Goal: Task Accomplishment & Management: Manage account settings

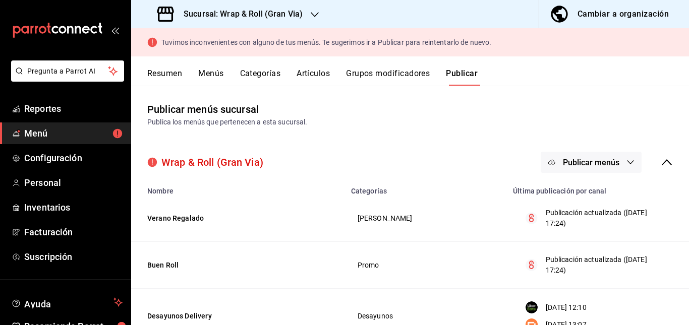
click at [573, 163] on span "Publicar menús" at bounding box center [591, 163] width 56 height 10
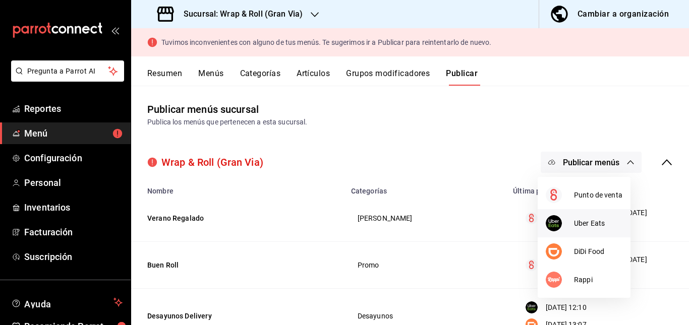
click at [561, 229] on div at bounding box center [559, 223] width 28 height 16
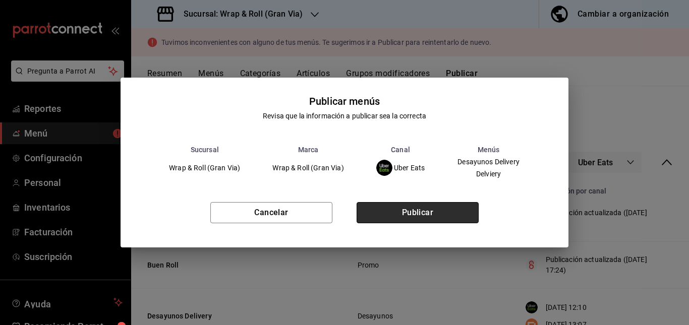
click at [449, 213] on button "Publicar" at bounding box center [417, 212] width 122 height 21
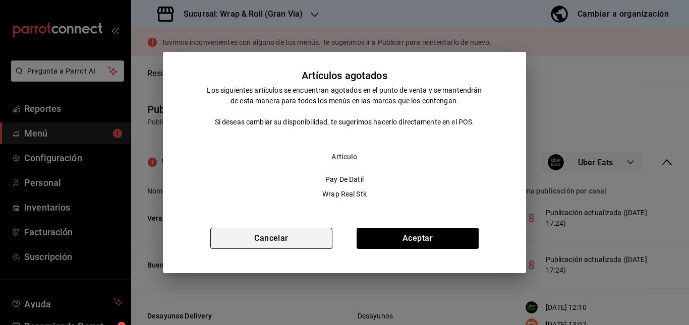
click at [270, 232] on button "Cancelar" at bounding box center [271, 238] width 122 height 21
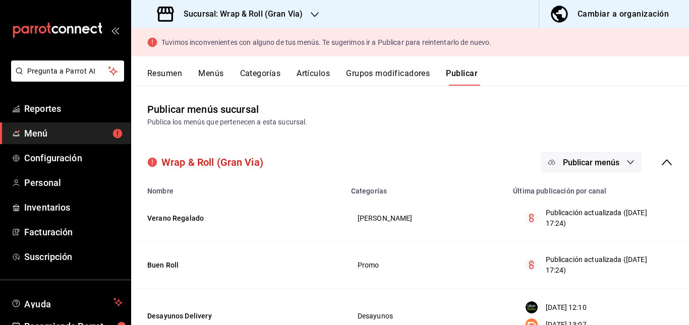
click at [596, 161] on span "Publicar menús" at bounding box center [591, 163] width 56 height 10
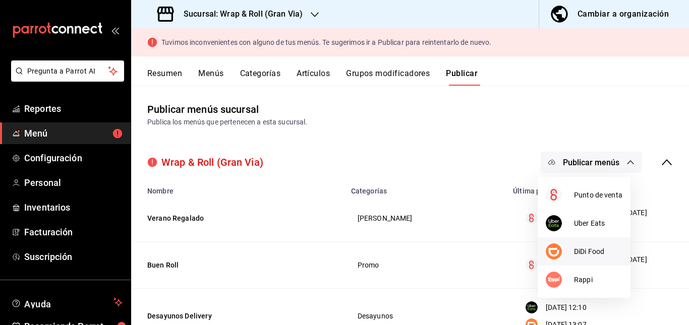
click at [573, 255] on div at bounding box center [559, 252] width 28 height 16
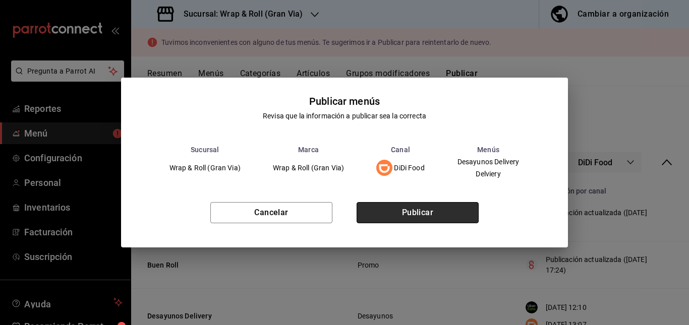
click at [431, 203] on button "Publicar" at bounding box center [417, 212] width 122 height 21
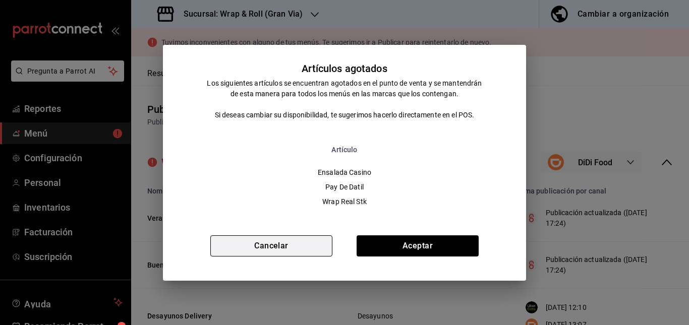
click at [282, 238] on button "Cancelar" at bounding box center [271, 245] width 122 height 21
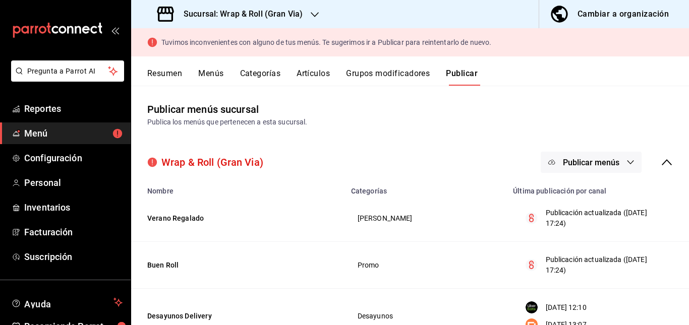
click at [296, 13] on h3 "Sucursal: Wrap & Roll (Gran Via)" at bounding box center [238, 14] width 127 height 12
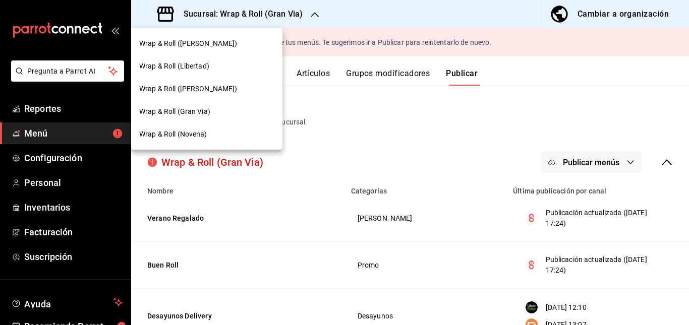
click at [224, 138] on div "Wrap & Roll (Novena)" at bounding box center [206, 134] width 135 height 11
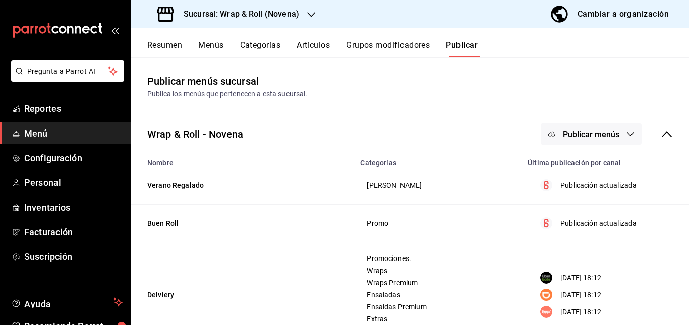
click at [312, 45] on button "Artículos" at bounding box center [312, 48] width 33 height 17
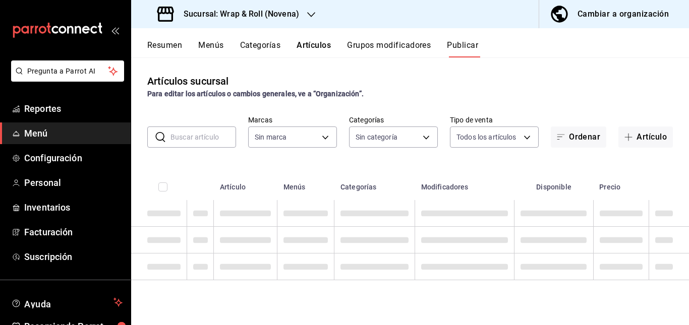
type input "afcd3b4f-326a-4de4-a2d9-8499e3398868"
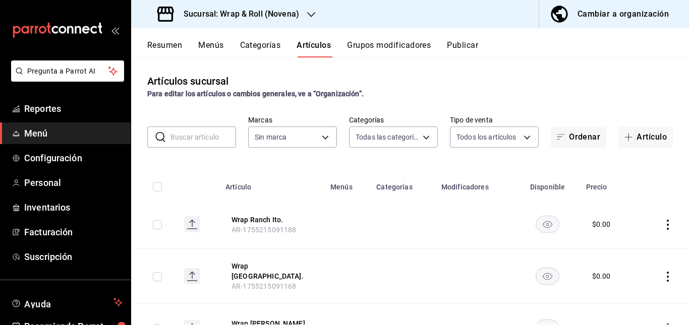
type input "bb5113f6-bc59-440f-b0da-377f5ac0c600,06439ccc-8e69-44a2-9cae-fbbf011c120b,964bf…"
click at [219, 133] on input "text" at bounding box center [203, 137] width 66 height 20
type input "afcd3b4f-326a-4de4-a2d9-8499e3398868"
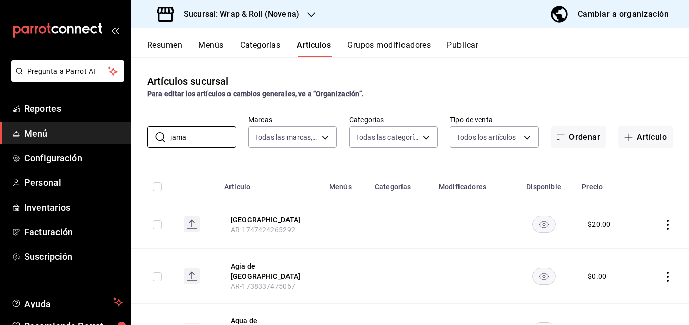
click at [406, 242] on td at bounding box center [401, 224] width 64 height 49
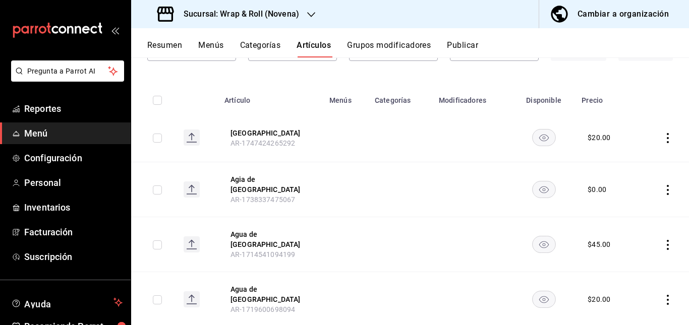
scroll to position [94, 0]
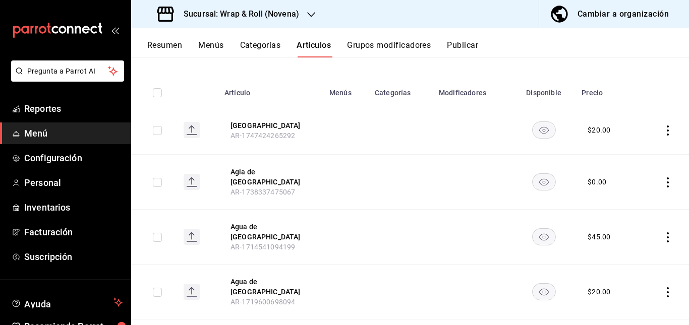
click at [539, 127] on rect "availability-product" at bounding box center [543, 130] width 23 height 17
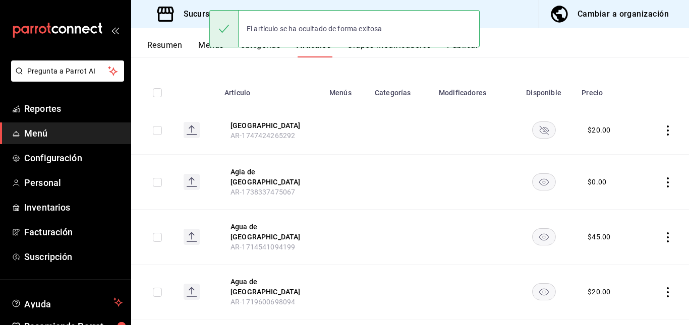
click at [534, 179] on rect "availability-product" at bounding box center [543, 181] width 23 height 17
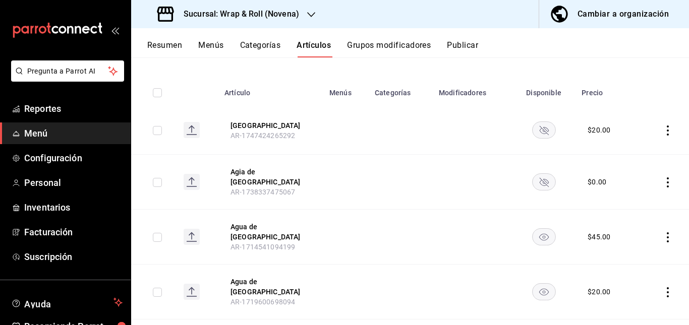
click at [539, 229] on rect "availability-product" at bounding box center [543, 237] width 23 height 17
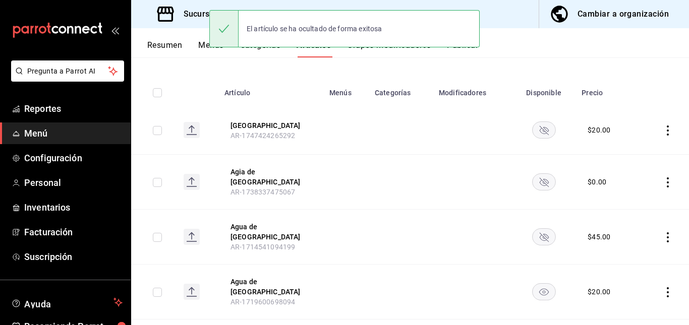
click at [534, 284] on rect "availability-product" at bounding box center [543, 292] width 23 height 17
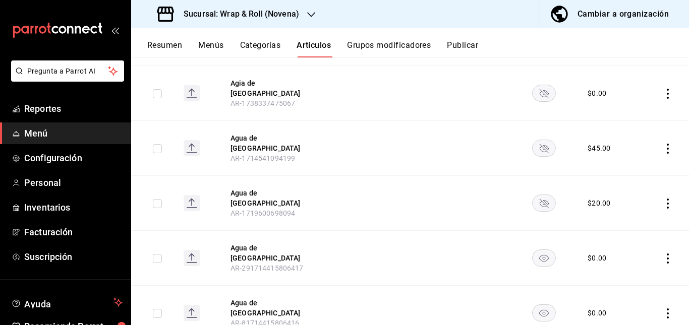
scroll to position [193, 0]
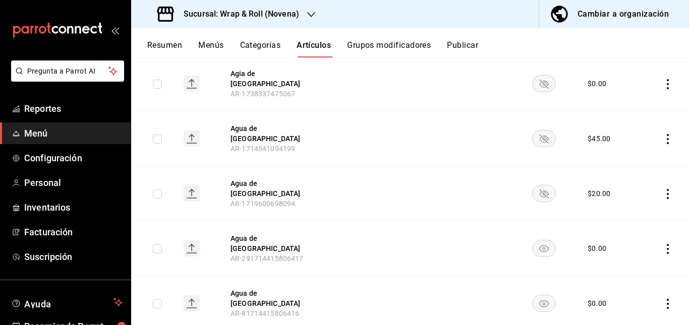
drag, startPoint x: 546, startPoint y: 218, endPoint x: 540, endPoint y: 230, distance: 13.5
click at [540, 230] on td at bounding box center [544, 248] width 64 height 55
click at [540, 240] on rect "availability-product" at bounding box center [543, 248] width 23 height 17
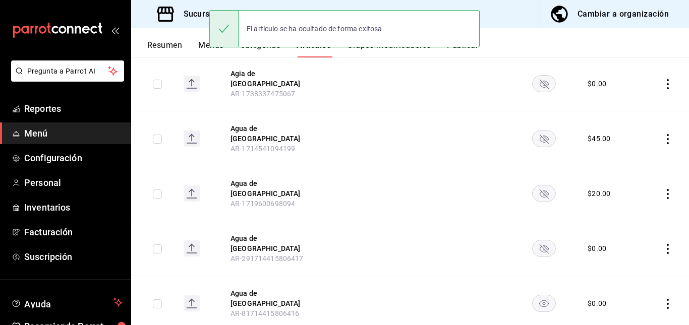
click at [538, 300] on icon "availability-product" at bounding box center [543, 303] width 10 height 7
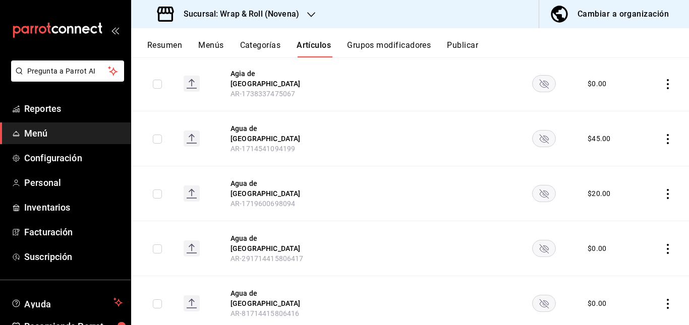
scroll to position [0, 0]
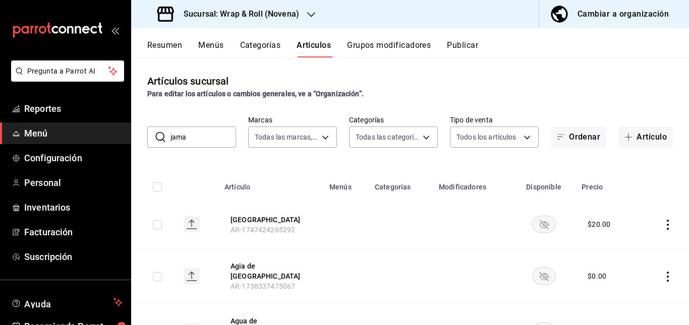
click at [200, 142] on input "jama" at bounding box center [203, 137] width 66 height 20
type input "j"
click at [200, 142] on input "text" at bounding box center [203, 137] width 66 height 20
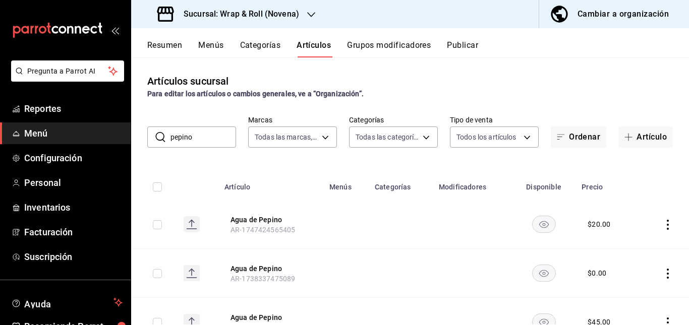
click at [323, 224] on td at bounding box center [345, 224] width 45 height 49
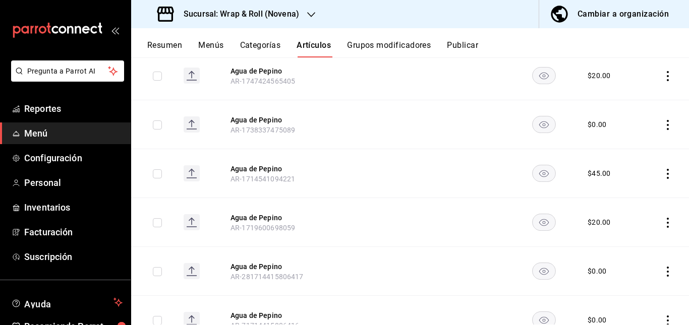
scroll to position [136, 0]
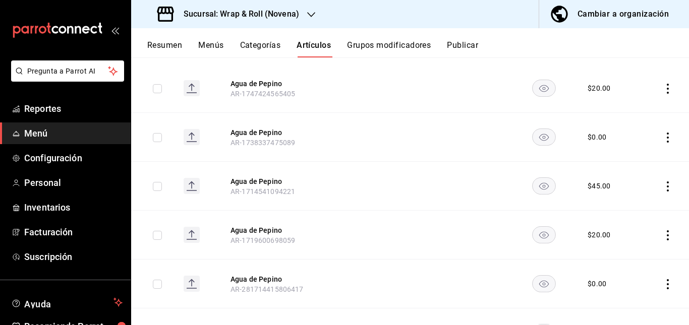
click at [534, 88] on rect "availability-product" at bounding box center [543, 88] width 23 height 17
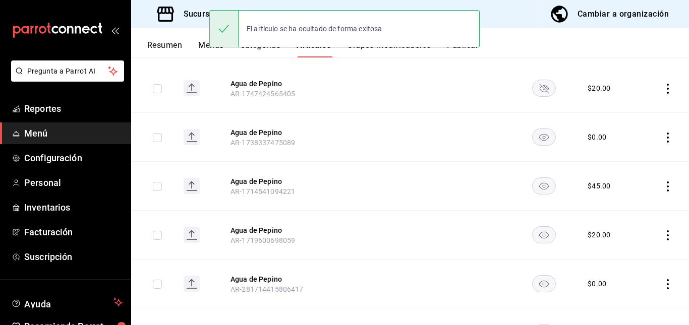
click at [538, 144] on rect "availability-product" at bounding box center [543, 137] width 23 height 17
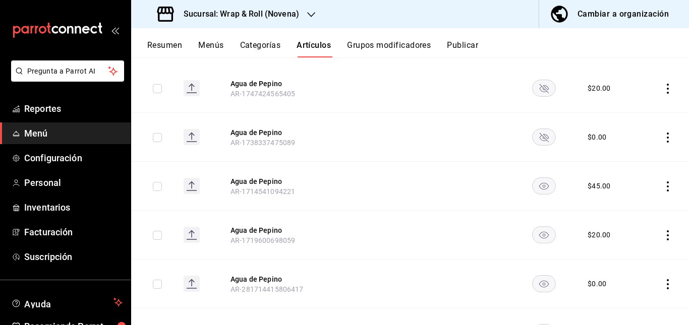
click at [532, 192] on rect "availability-product" at bounding box center [543, 185] width 23 height 17
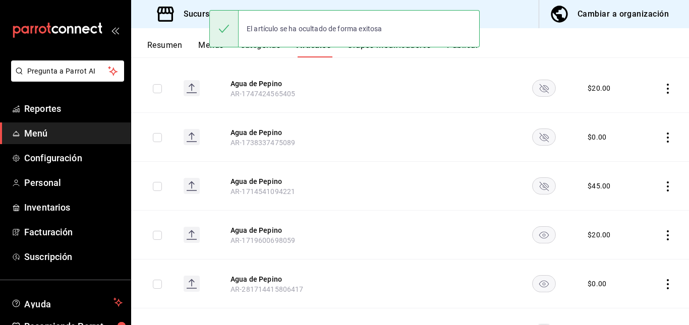
click at [539, 242] on rect "availability-product" at bounding box center [543, 234] width 23 height 17
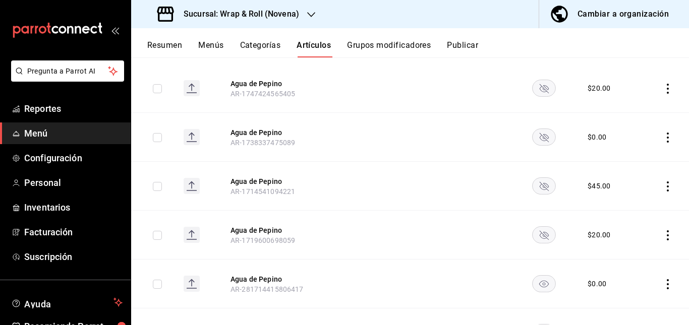
click at [536, 290] on rect "availability-product" at bounding box center [543, 283] width 23 height 17
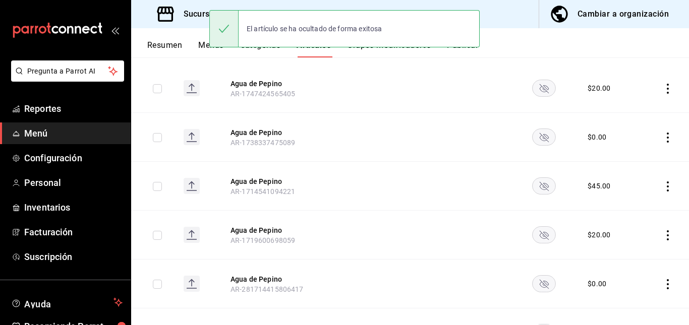
scroll to position [193, 0]
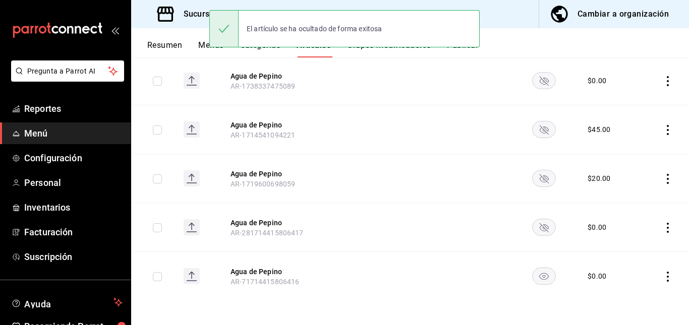
click at [532, 276] on rect "availability-product" at bounding box center [543, 276] width 23 height 17
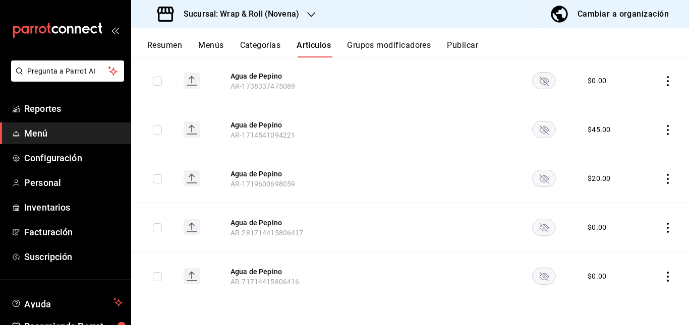
scroll to position [0, 0]
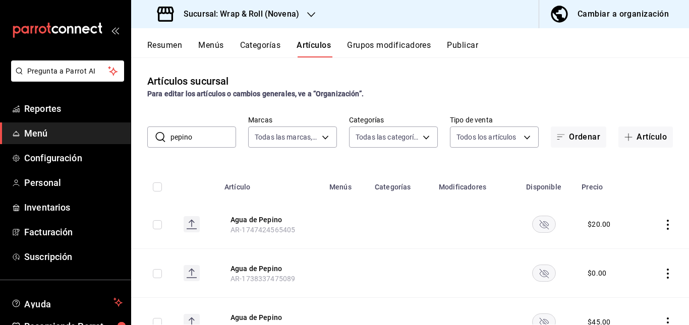
click at [204, 135] on input "pepino" at bounding box center [203, 137] width 66 height 20
type input "p"
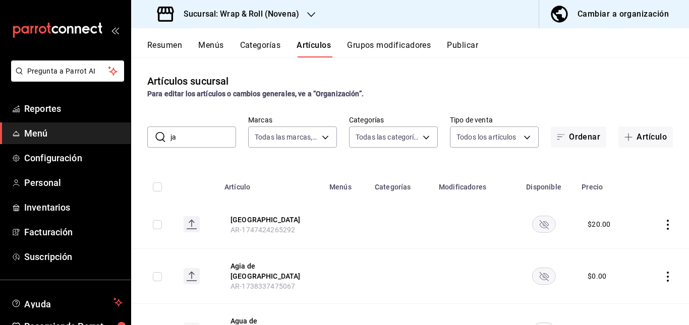
type input "j"
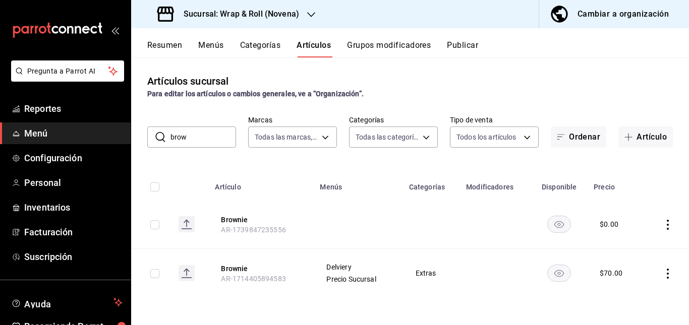
click at [351, 221] on td at bounding box center [358, 224] width 89 height 49
click at [556, 220] on rect "availability-product" at bounding box center [559, 224] width 23 height 17
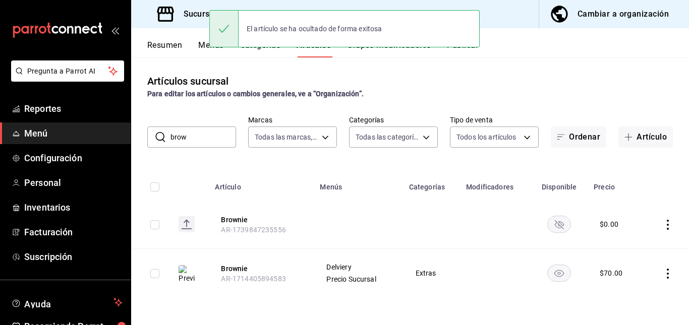
click at [216, 134] on input "brow" at bounding box center [203, 137] width 66 height 20
type input "b"
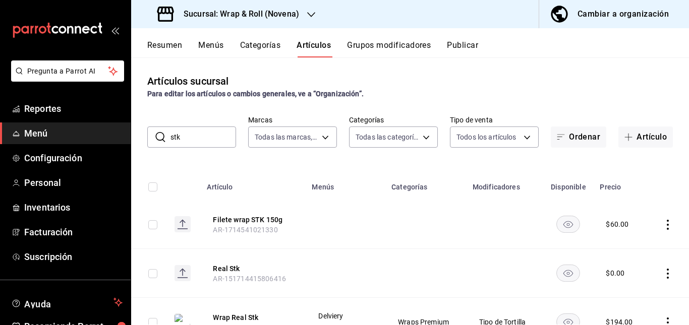
click at [393, 226] on td at bounding box center [425, 224] width 81 height 49
click at [197, 132] on input "stk" at bounding box center [203, 137] width 66 height 20
type input "s"
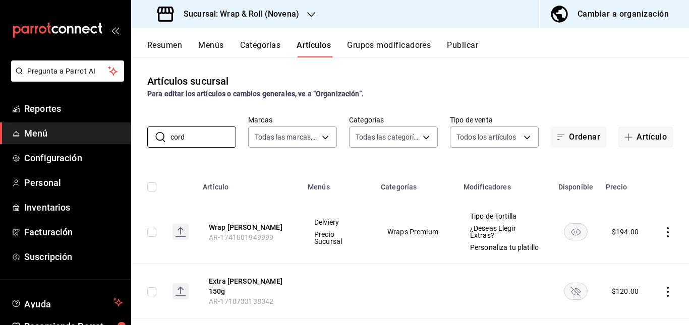
scroll to position [126, 0]
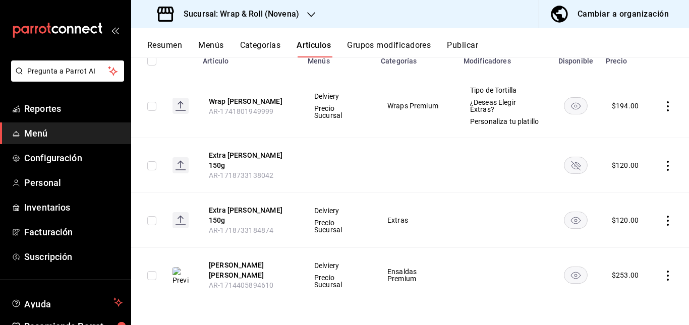
click at [469, 191] on td at bounding box center [504, 165] width 94 height 55
click at [570, 166] on rect "availability-product" at bounding box center [575, 165] width 23 height 17
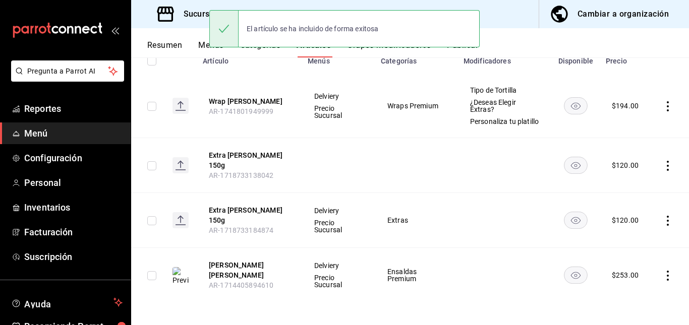
scroll to position [0, 0]
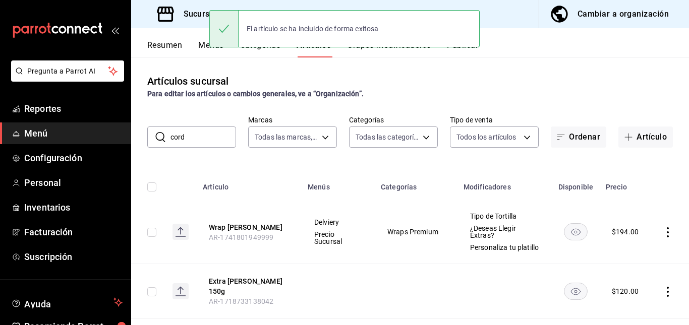
click at [203, 128] on input "cord" at bounding box center [203, 137] width 66 height 20
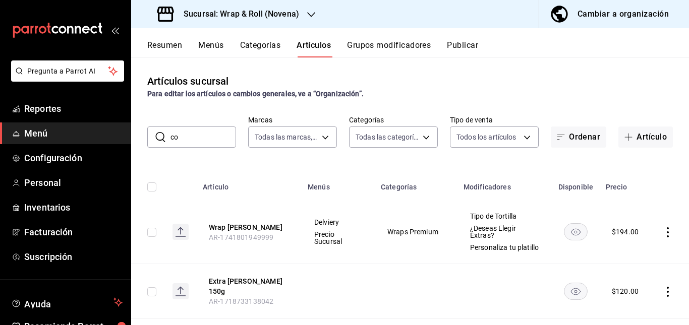
type input "c"
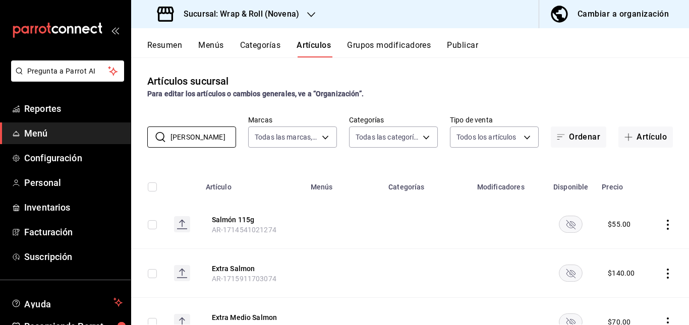
click at [365, 260] on td at bounding box center [344, 273] width 78 height 49
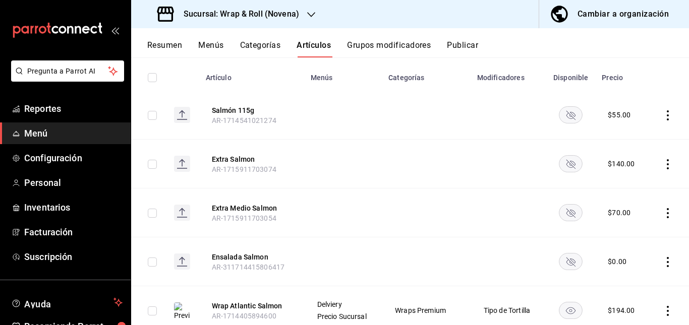
scroll to position [112, 0]
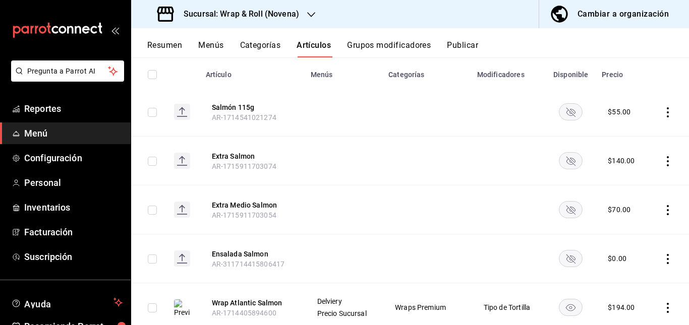
click at [559, 116] on rect "availability-product" at bounding box center [570, 111] width 23 height 17
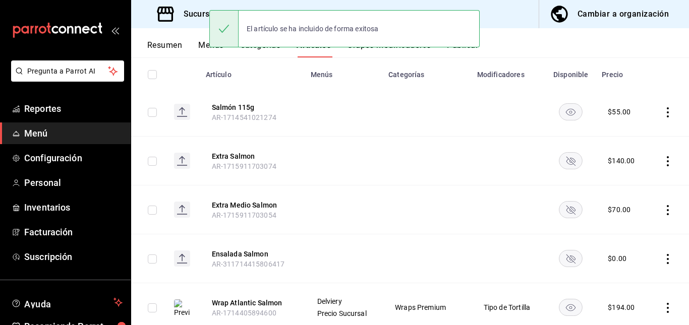
click at [559, 164] on rect "availability-product" at bounding box center [570, 160] width 23 height 17
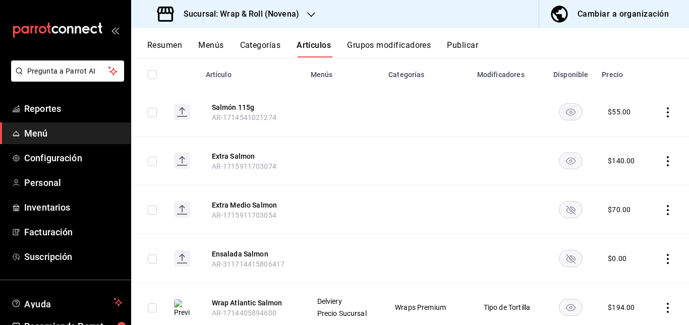
click at [559, 209] on rect "availability-product" at bounding box center [570, 209] width 23 height 17
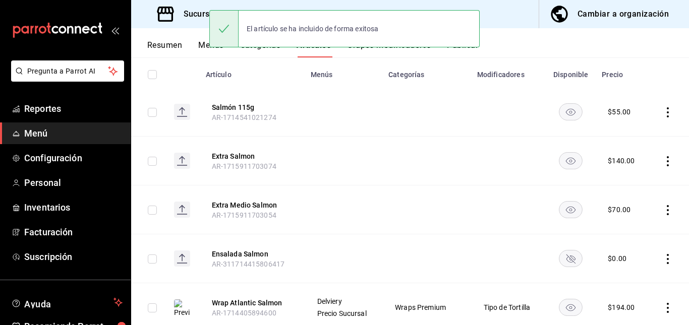
click at [560, 259] on rect "availability-product" at bounding box center [570, 258] width 23 height 17
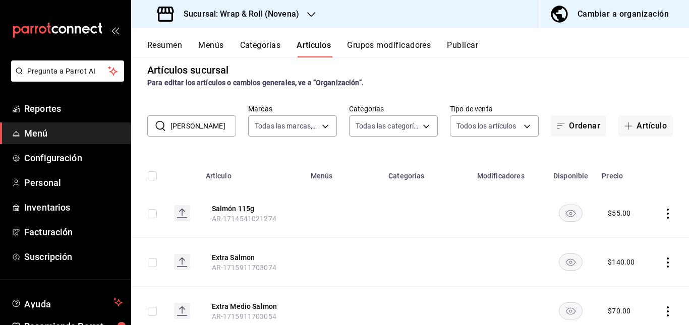
scroll to position [0, 0]
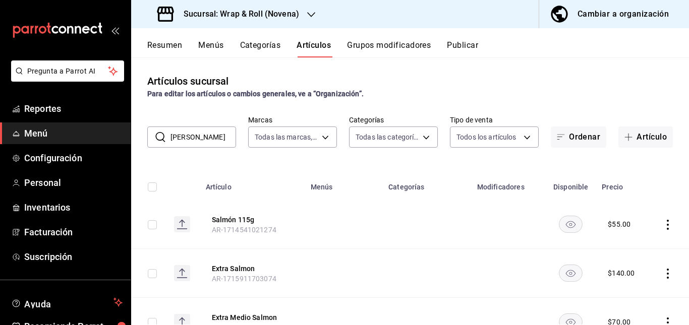
click at [208, 135] on input "[PERSON_NAME]" at bounding box center [203, 137] width 66 height 20
type input "s"
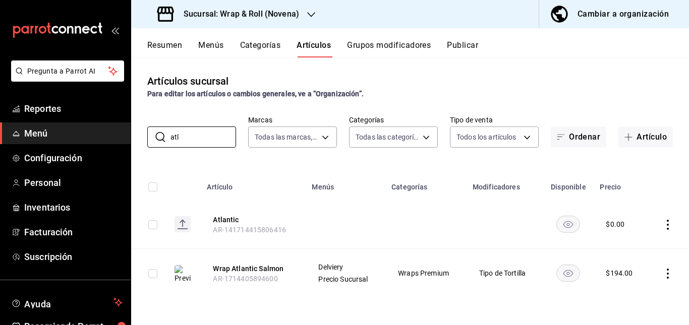
type input "atl"
drag, startPoint x: 161, startPoint y: 39, endPoint x: 165, endPoint y: 44, distance: 5.7
click at [165, 44] on div "Resumen Menús Categorías Artículos Grupos modificadores Publicar" at bounding box center [410, 42] width 558 height 29
click at [165, 44] on button "Resumen" at bounding box center [164, 48] width 35 height 17
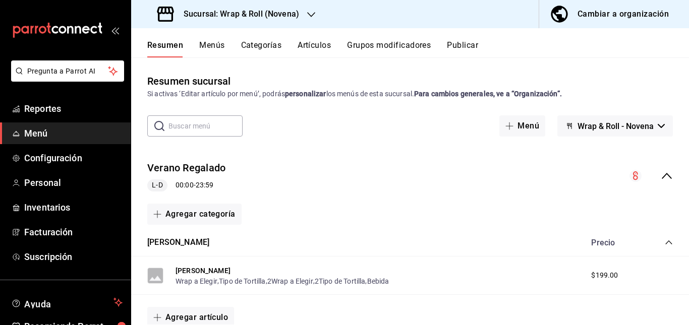
click at [340, 176] on div "Verano [PERSON_NAME] 00:00 - 23:59" at bounding box center [410, 176] width 558 height 47
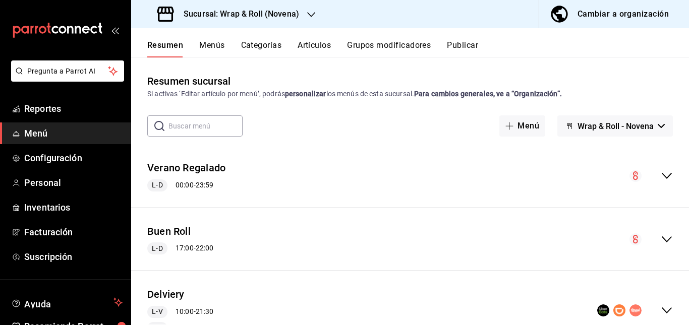
scroll to position [109, 0]
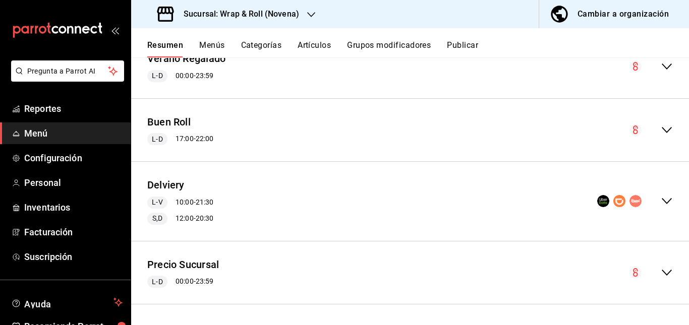
click at [320, 194] on div "Delviery L-V 10:00 - 21:30 S,D 12:00 - 20:30" at bounding box center [410, 201] width 558 height 63
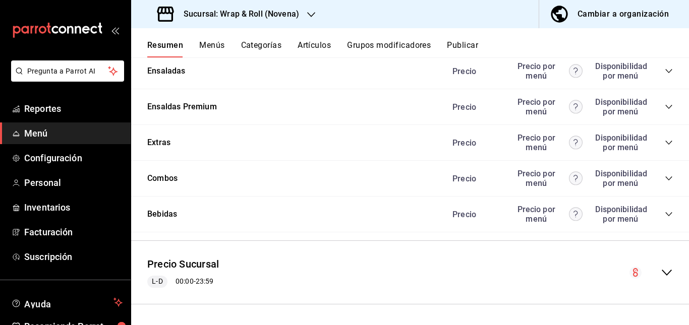
scroll to position [971, 0]
click at [665, 37] on icon "collapse-category-row" at bounding box center [668, 35] width 7 height 4
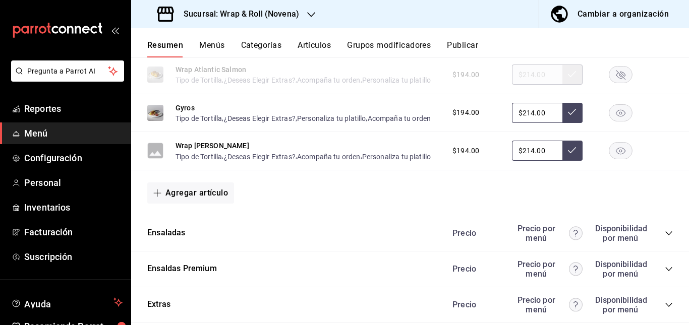
click at [610, 83] on rect "button" at bounding box center [620, 75] width 23 height 17
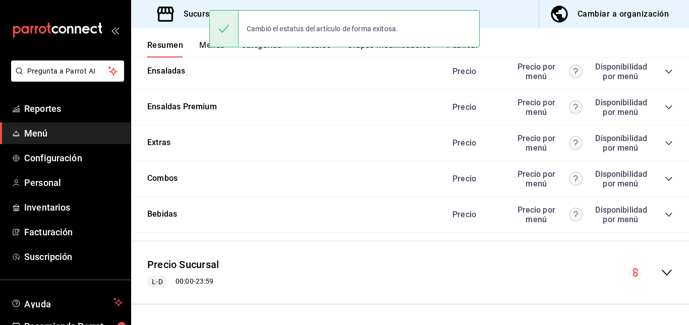
scroll to position [1203, 0]
click at [664, 111] on icon "collapse-category-row" at bounding box center [668, 107] width 8 height 8
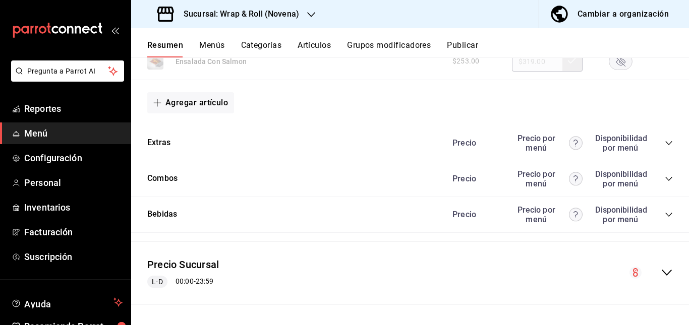
scroll to position [1325, 0]
click at [617, 70] on rect "button" at bounding box center [620, 61] width 23 height 17
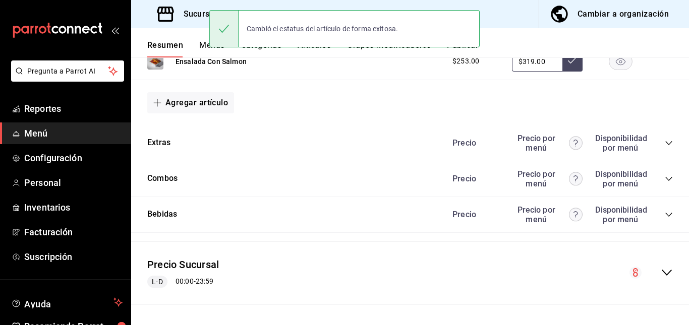
scroll to position [1414, 0]
click at [665, 145] on icon "collapse-category-row" at bounding box center [668, 143] width 7 height 4
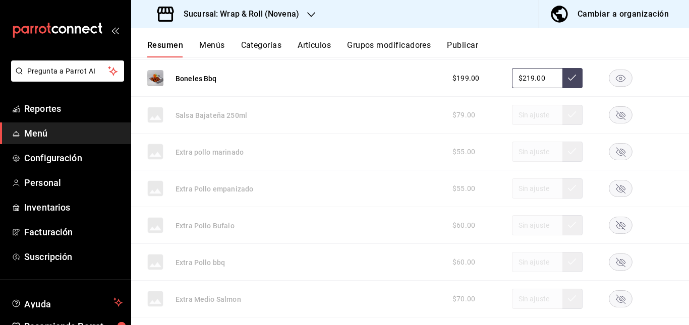
scroll to position [1634, 0]
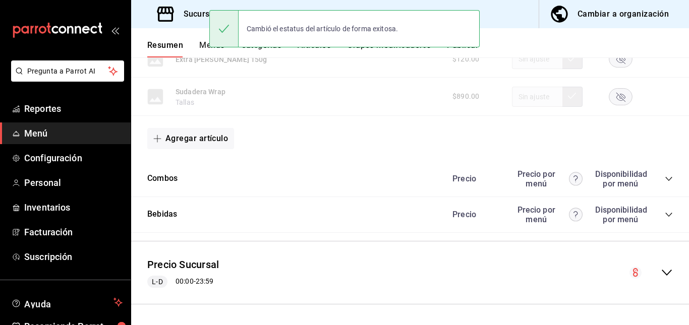
scroll to position [2165, 0]
click at [665, 179] on icon "collapse-category-row" at bounding box center [668, 179] width 7 height 4
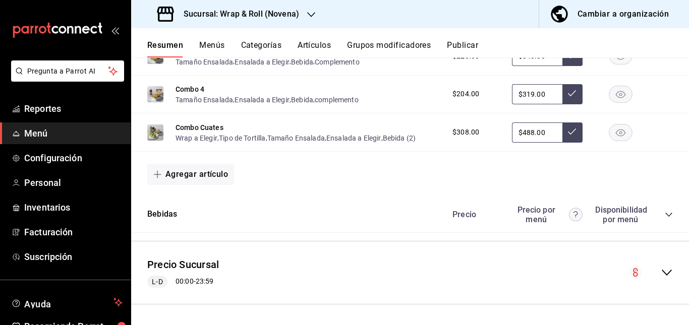
scroll to position [2401, 0]
click at [662, 213] on div "Bebidas Precio Precio por menú Disponibilidad por menú" at bounding box center [410, 215] width 558 height 36
click at [664, 213] on icon "collapse-category-row" at bounding box center [668, 215] width 8 height 8
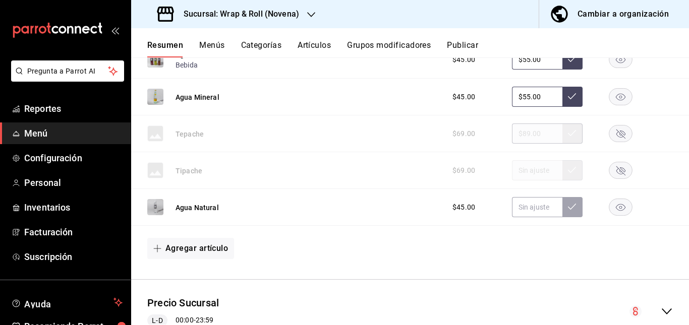
scroll to position [2461, 0]
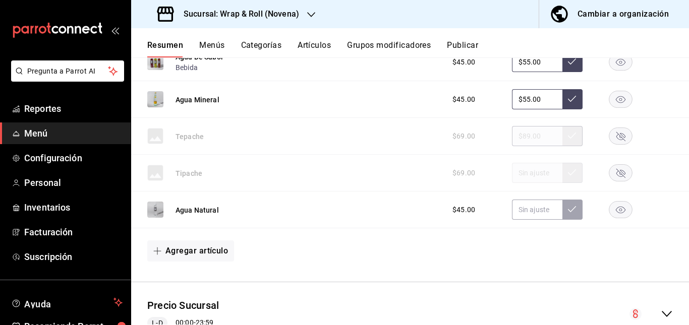
click at [469, 44] on button "Publicar" at bounding box center [462, 48] width 31 height 17
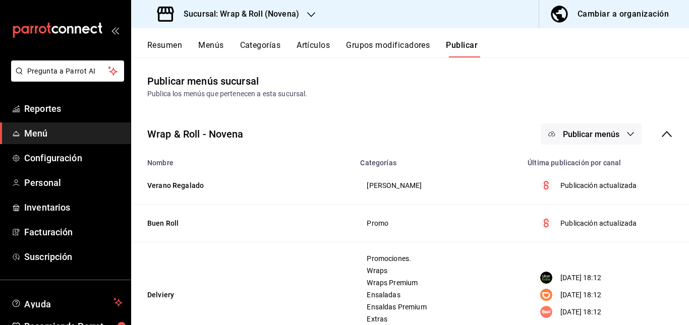
click at [582, 123] on div "Wrap & Roll - Novena Publicar menús" at bounding box center [410, 133] width 558 height 37
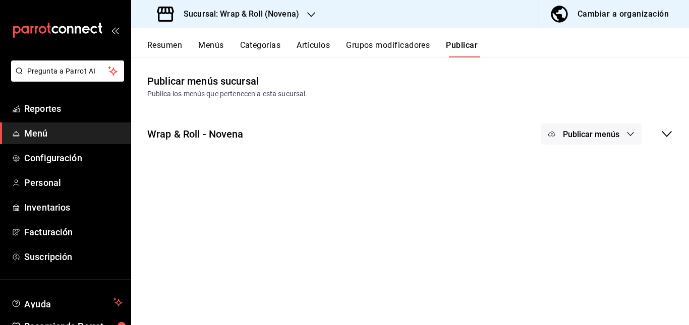
click at [523, 135] on div "Wrap & Roll - Novena Publicar menús" at bounding box center [410, 133] width 558 height 37
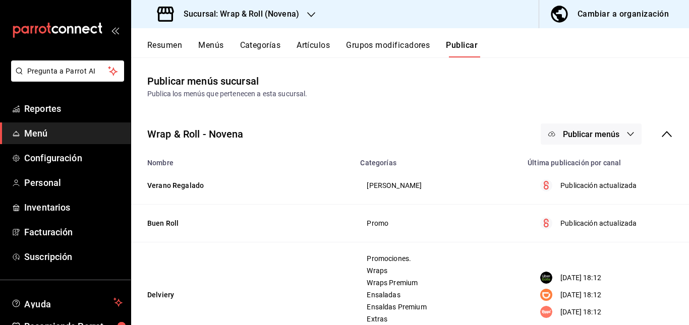
click at [579, 130] on span "Publicar menús" at bounding box center [591, 135] width 56 height 10
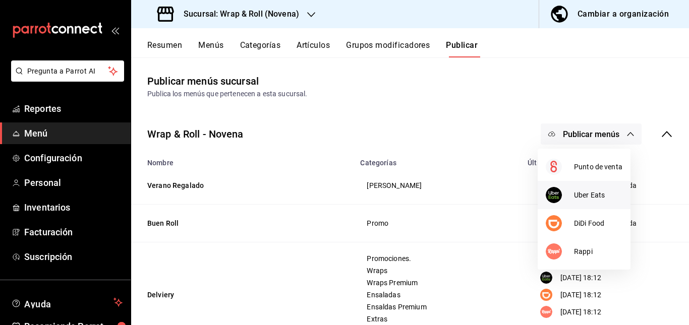
click at [574, 185] on li "Uber Eats" at bounding box center [583, 195] width 93 height 28
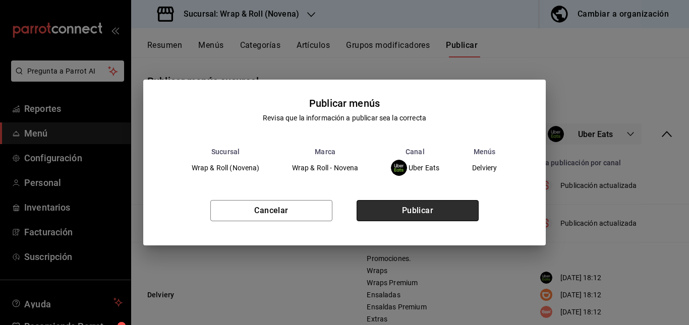
click at [457, 207] on button "Publicar" at bounding box center [417, 210] width 122 height 21
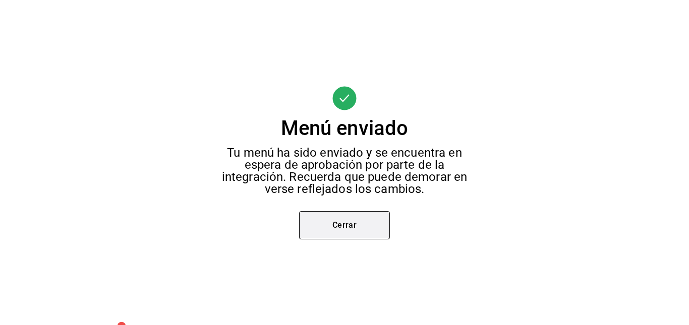
click at [346, 233] on button "Cerrar" at bounding box center [344, 225] width 91 height 28
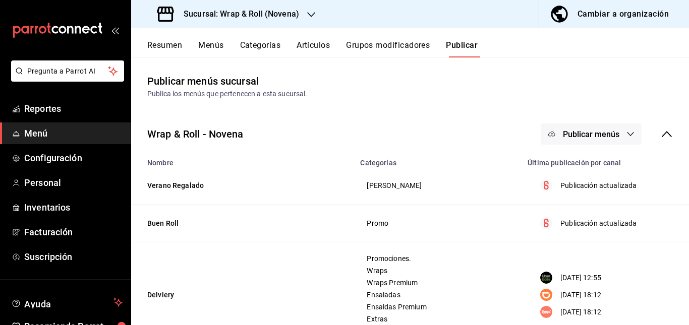
click at [575, 138] on span "Publicar menús" at bounding box center [591, 135] width 56 height 10
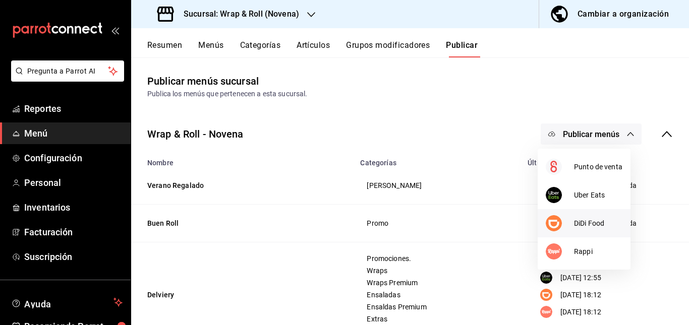
click at [566, 218] on div at bounding box center [559, 223] width 28 height 16
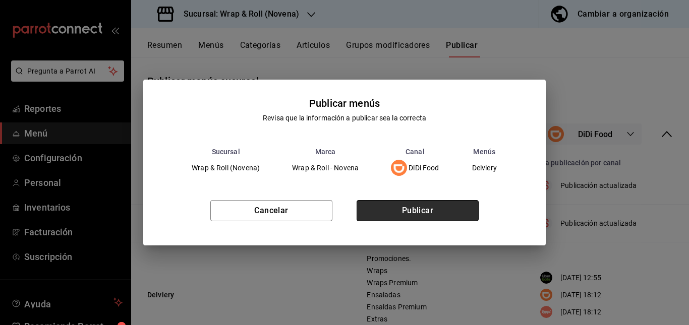
click at [458, 209] on button "Publicar" at bounding box center [417, 210] width 122 height 21
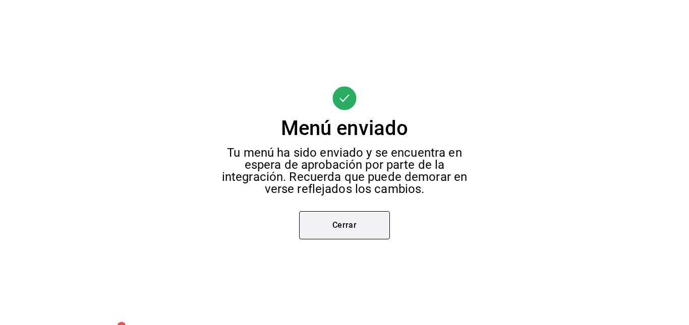
click at [345, 236] on button "Cerrar" at bounding box center [344, 225] width 91 height 28
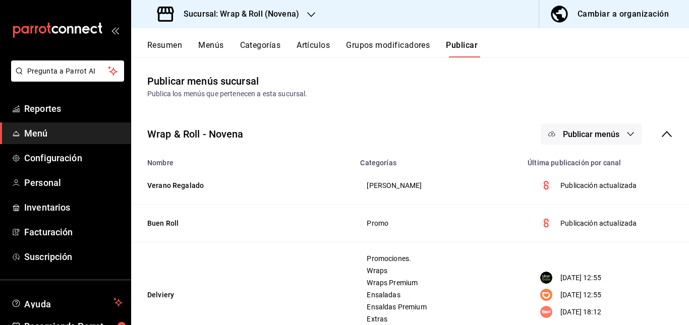
click at [594, 140] on button "Publicar menús" at bounding box center [590, 134] width 101 height 21
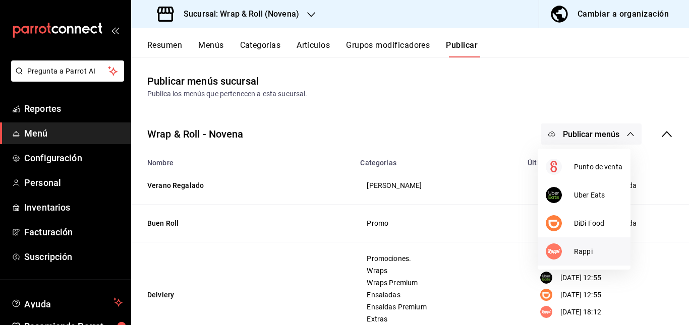
click at [561, 246] on div at bounding box center [559, 252] width 28 height 16
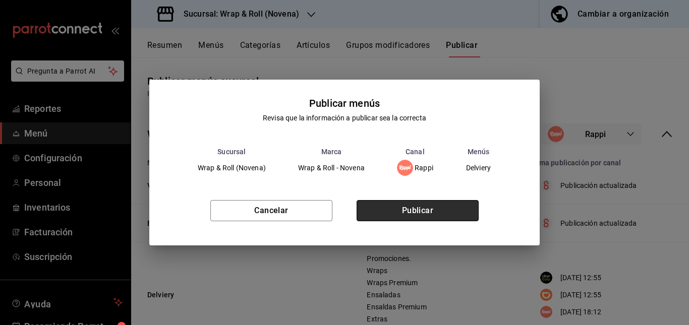
click at [460, 207] on button "Publicar" at bounding box center [417, 210] width 122 height 21
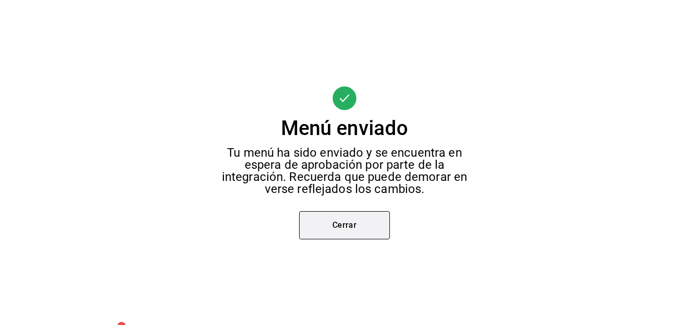
click at [333, 226] on button "Cerrar" at bounding box center [344, 225] width 91 height 28
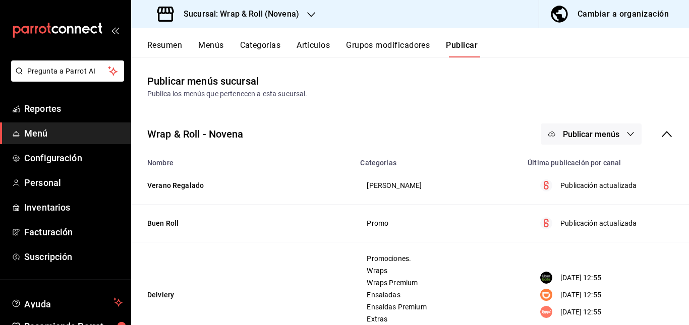
click at [301, 12] on div "Sucursal: Wrap & Roll (Novena)" at bounding box center [229, 14] width 180 height 28
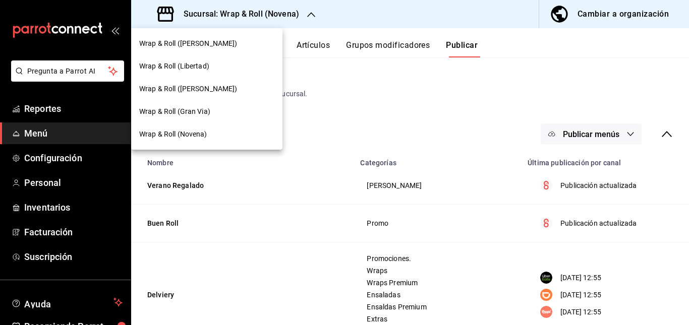
click at [211, 60] on div "Wrap & Roll (Libertad)" at bounding box center [206, 66] width 151 height 23
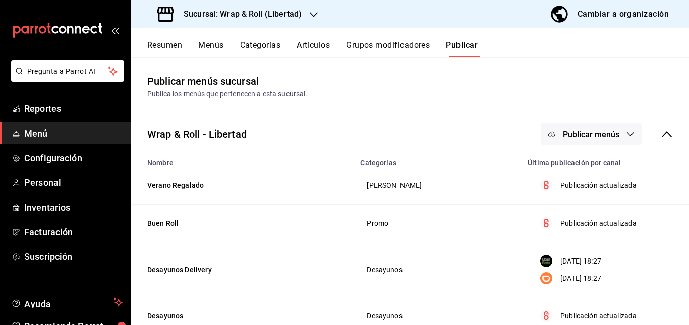
click at [164, 42] on button "Resumen" at bounding box center [164, 48] width 35 height 17
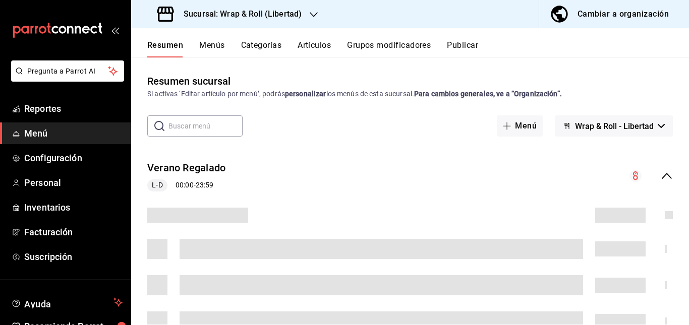
click at [311, 155] on div "Verano [PERSON_NAME] 00:00 - 23:59" at bounding box center [410, 176] width 558 height 47
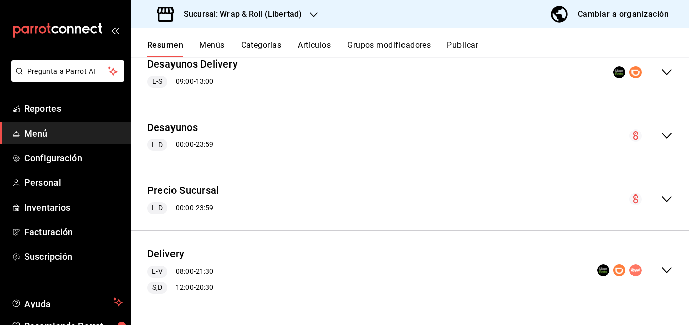
scroll to position [236, 0]
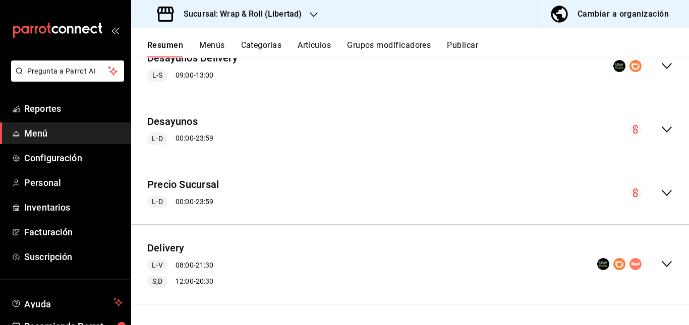
click at [259, 230] on div "Delivery L-V 08:00 - 21:30 S,D 12:00 - 20:30 Agregar categoría" at bounding box center [410, 265] width 558 height 80
click at [259, 242] on div "Delivery L-V 08:00 - 21:30 S,D 12:00 - 20:30" at bounding box center [410, 264] width 558 height 63
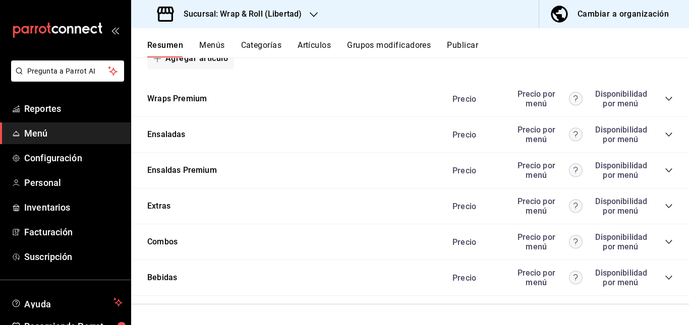
scroll to position [1106, 0]
click at [664, 103] on icon "collapse-category-row" at bounding box center [668, 99] width 8 height 8
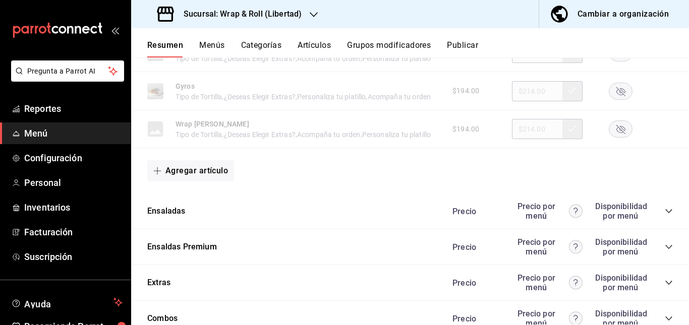
scroll to position [1184, 0]
drag, startPoint x: 614, startPoint y: 163, endPoint x: 610, endPoint y: 153, distance: 11.3
click at [610, 62] on div "$194.00 $214.00" at bounding box center [557, 52] width 230 height 20
click at [610, 60] on rect "button" at bounding box center [620, 51] width 23 height 17
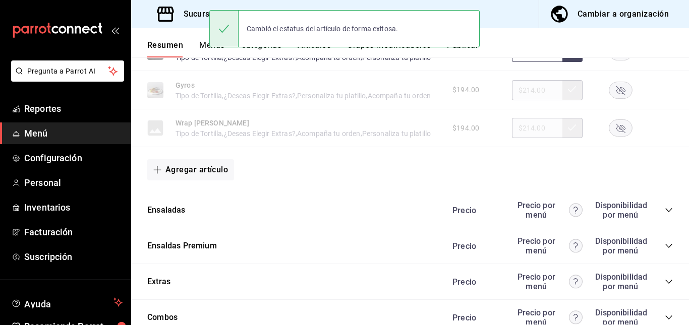
click at [615, 98] on rect "button" at bounding box center [620, 90] width 23 height 17
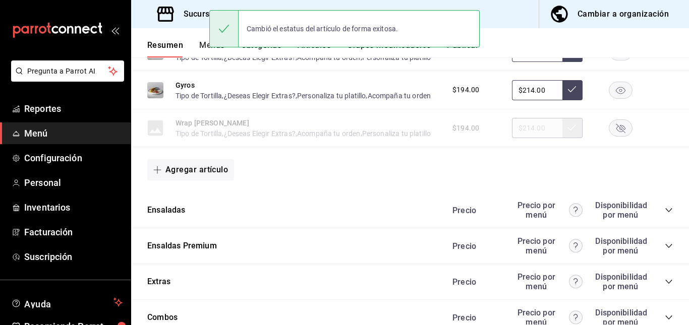
click at [616, 133] on icon "button" at bounding box center [620, 128] width 9 height 9
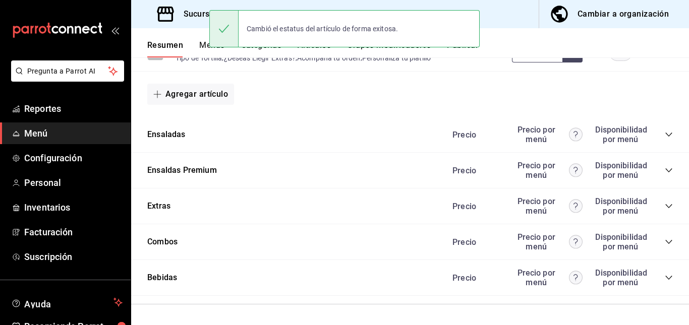
scroll to position [1388, 0]
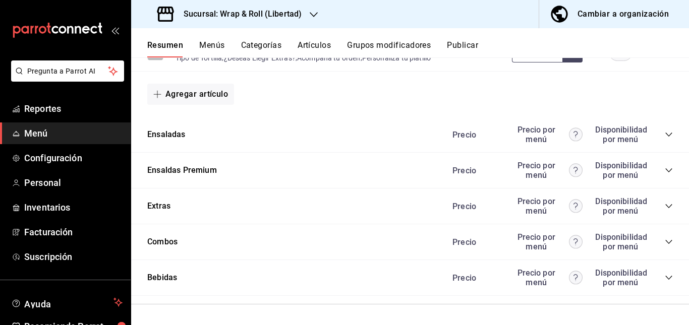
click at [664, 133] on icon "collapse-category-row" at bounding box center [668, 135] width 8 height 8
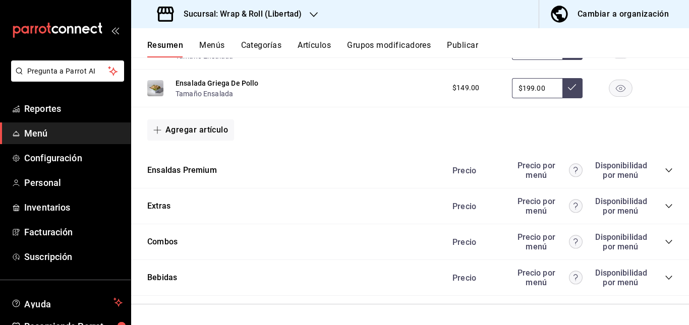
scroll to position [1771, 0]
click at [661, 174] on div "Precio Precio por menú Disponibilidad por menú" at bounding box center [557, 170] width 230 height 19
click at [664, 173] on icon "collapse-category-row" at bounding box center [668, 170] width 8 height 8
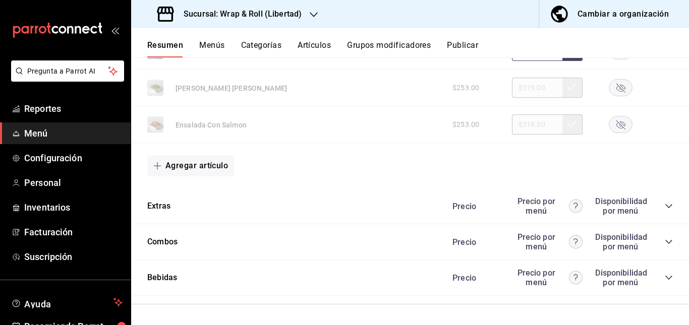
scroll to position [1877, 0]
click at [616, 96] on rect "button" at bounding box center [620, 88] width 23 height 17
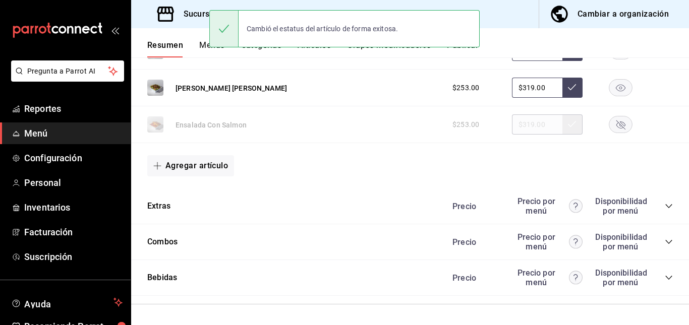
click at [615, 133] on rect "button" at bounding box center [620, 124] width 23 height 17
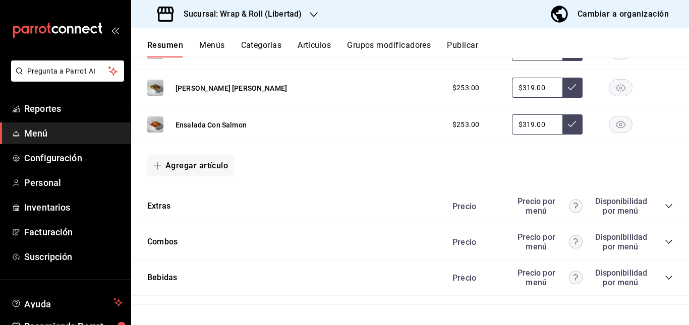
click at [665, 207] on icon "collapse-category-row" at bounding box center [668, 206] width 7 height 4
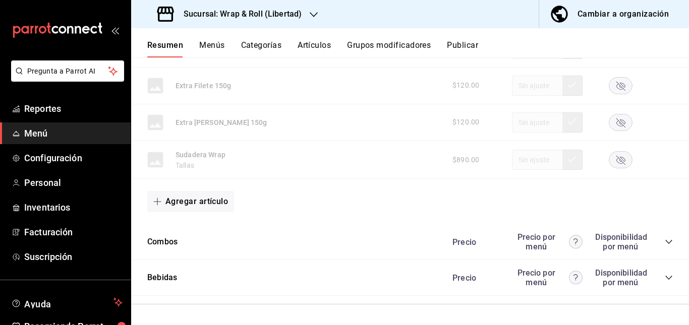
scroll to position [2674, 0]
click at [664, 240] on icon "collapse-category-row" at bounding box center [668, 242] width 8 height 8
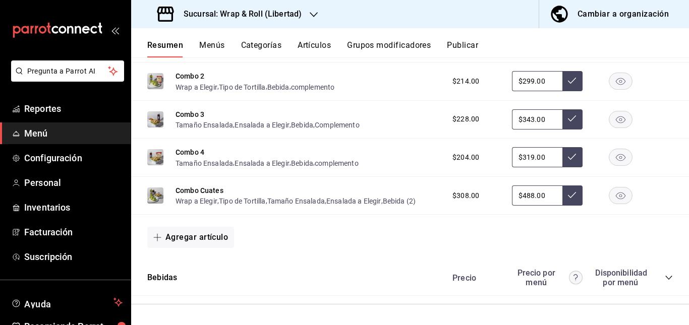
scroll to position [2840, 0]
click at [609, 51] on rect "button" at bounding box center [620, 43] width 23 height 17
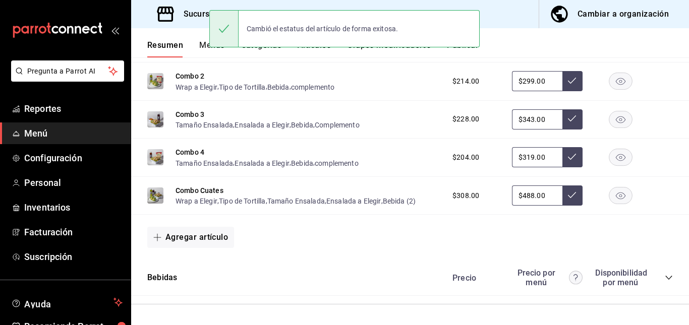
click at [612, 128] on rect "button" at bounding box center [620, 119] width 23 height 17
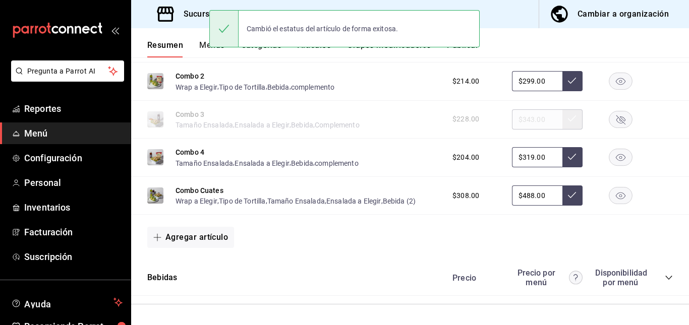
scroll to position [2910, 0]
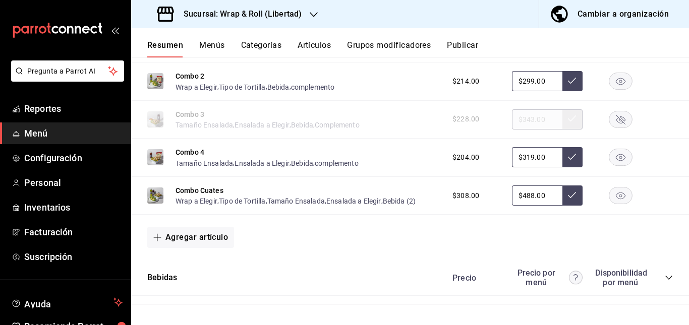
click at [664, 277] on icon "collapse-category-row" at bounding box center [668, 278] width 8 height 8
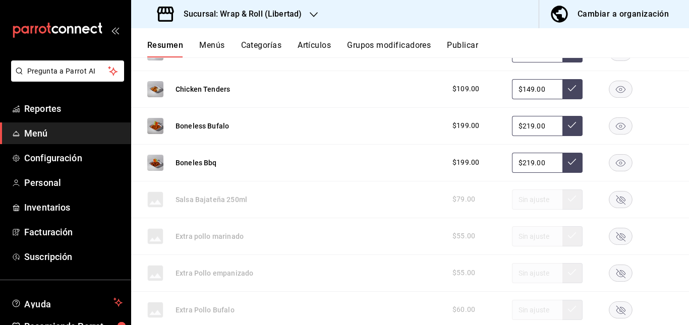
scroll to position [2139, 0]
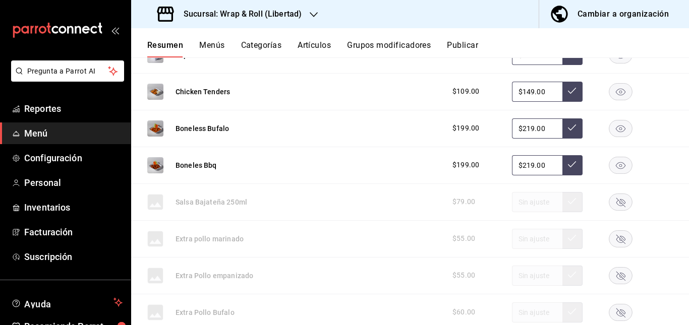
click at [610, 63] on rect "button" at bounding box center [620, 54] width 23 height 17
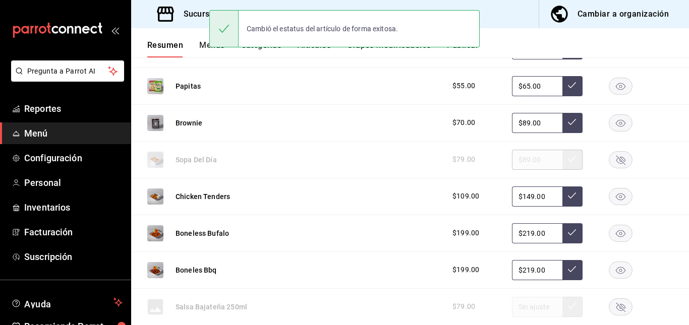
scroll to position [2032, 0]
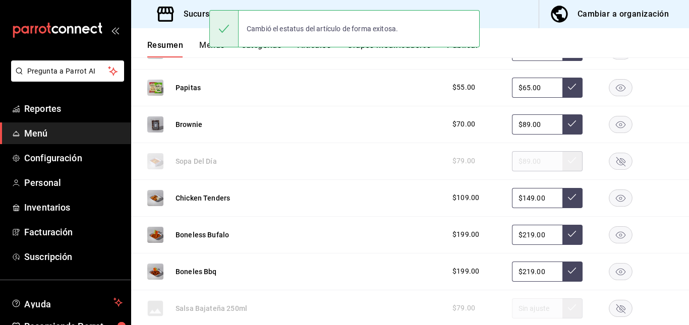
click at [315, 53] on button "Artículos" at bounding box center [313, 48] width 33 height 17
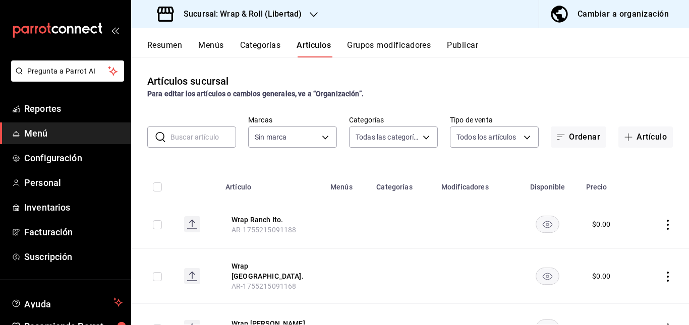
type input "40578402-6b35-4519-9e7e-9fee5bcdc766,a3f25aac-3ff3-4023-8f05-4806d624843a,cec57…"
type input "9bf5b2ec-f8eb-418d-ba41-49c6363ec2ef"
click at [212, 140] on input "text" at bounding box center [203, 137] width 66 height 20
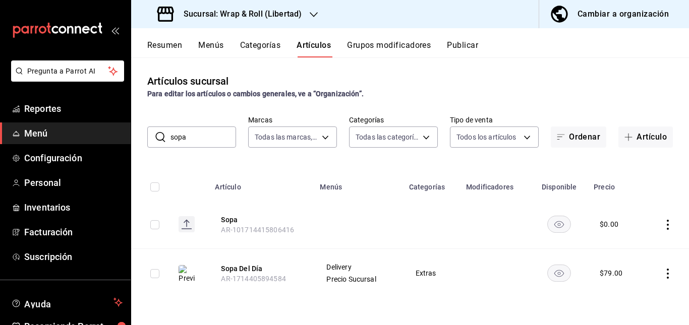
click at [347, 223] on td at bounding box center [358, 224] width 89 height 49
click at [567, 216] on icon "availability-product" at bounding box center [559, 224] width 24 height 17
click at [567, 215] on td at bounding box center [558, 224] width 57 height 49
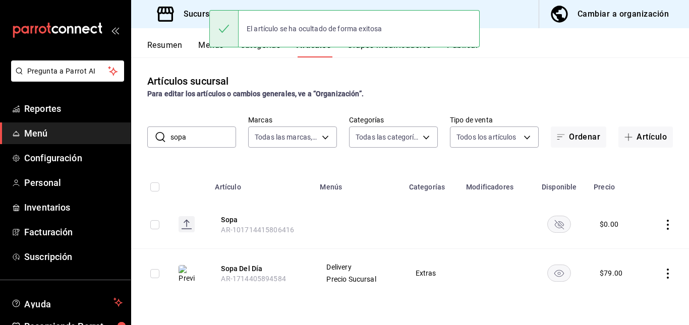
click at [220, 135] on input "sopa" at bounding box center [203, 137] width 66 height 20
type input "s"
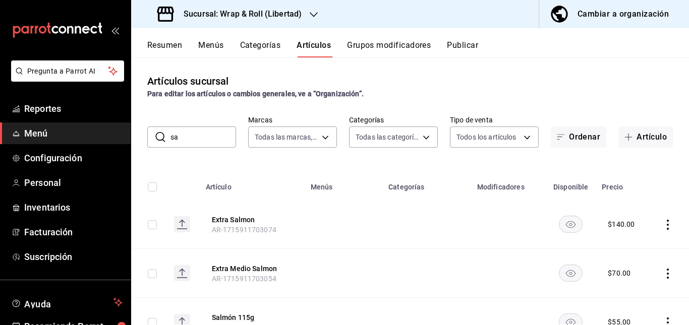
type input "s"
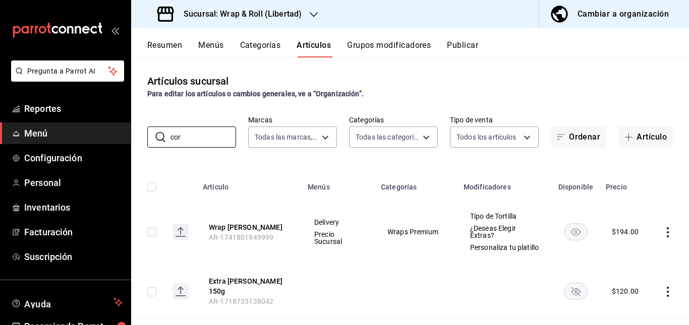
type input "cor"
click at [380, 295] on td at bounding box center [416, 291] width 83 height 55
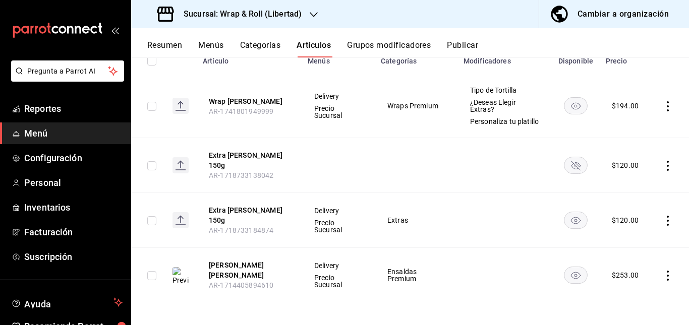
click at [575, 166] on rect "availability-product" at bounding box center [575, 165] width 23 height 17
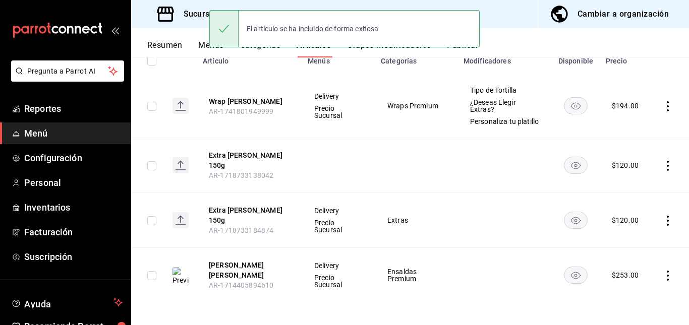
click at [469, 53] on button "Publicar" at bounding box center [462, 48] width 31 height 17
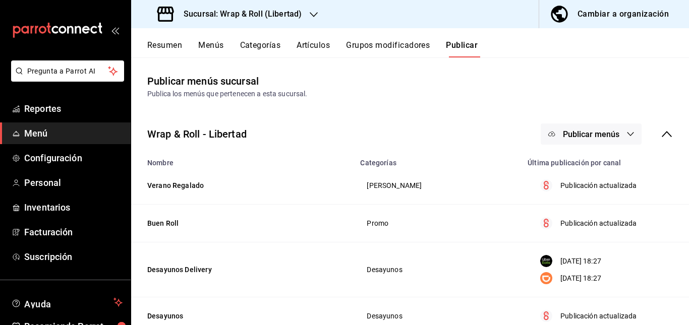
click at [566, 132] on span "Publicar menús" at bounding box center [591, 135] width 56 height 10
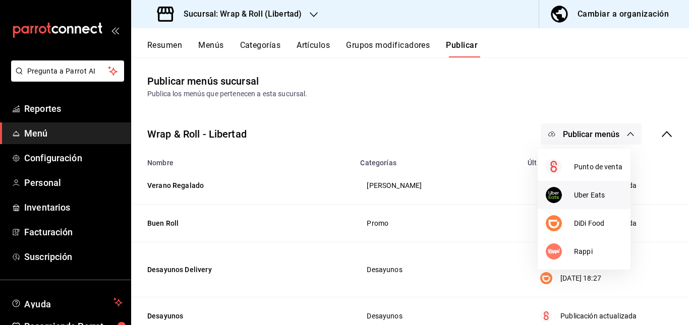
click at [569, 196] on div at bounding box center [559, 195] width 28 height 16
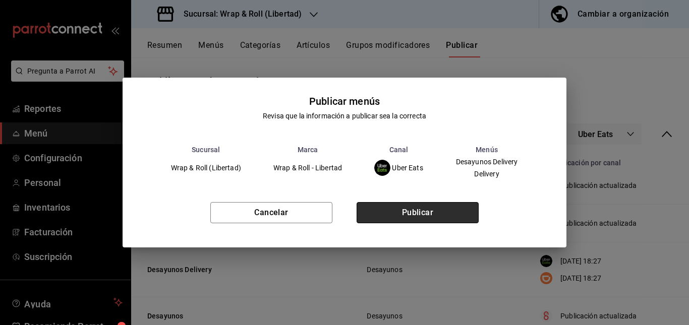
click at [445, 211] on button "Publicar" at bounding box center [417, 212] width 122 height 21
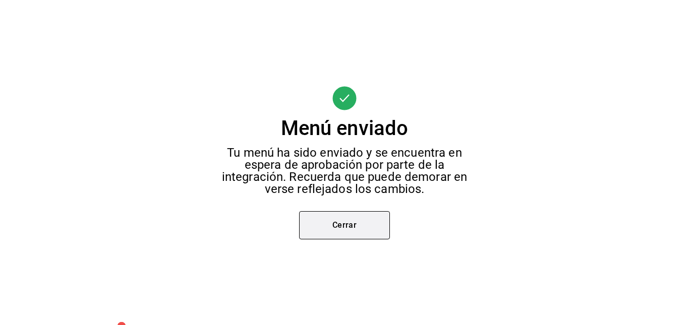
click at [343, 229] on button "Cerrar" at bounding box center [344, 225] width 91 height 28
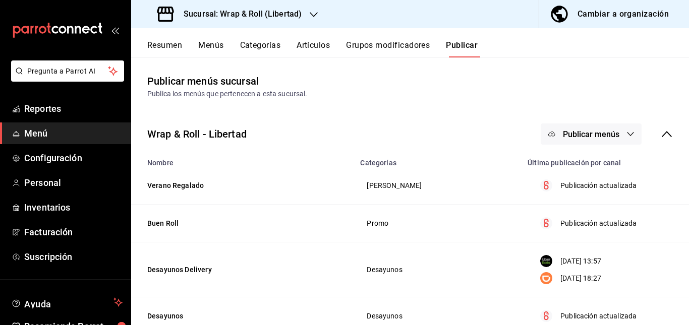
click at [607, 128] on button "Publicar menús" at bounding box center [590, 134] width 101 height 21
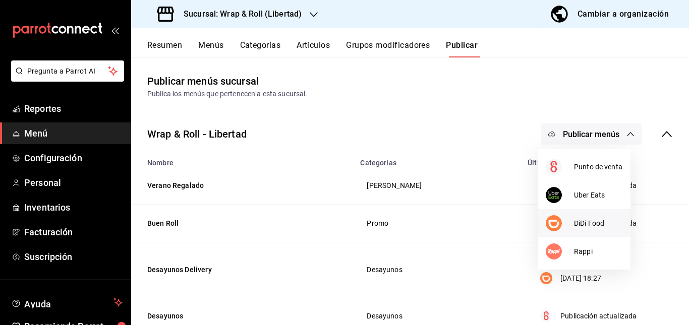
click at [564, 225] on div at bounding box center [559, 223] width 28 height 16
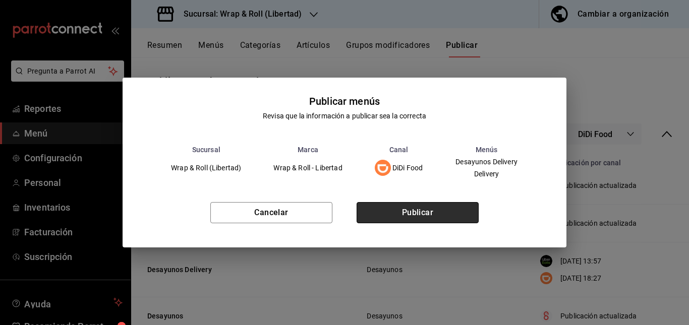
click at [436, 205] on button "Publicar" at bounding box center [417, 212] width 122 height 21
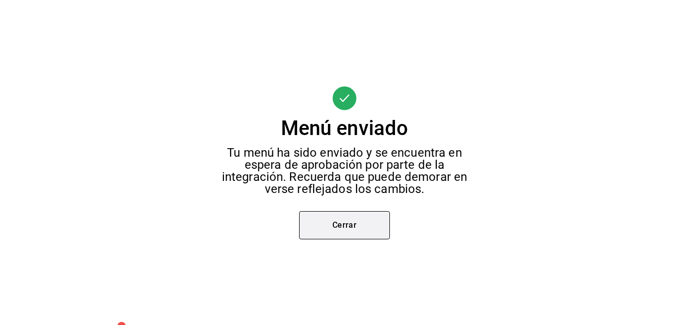
click at [357, 223] on button "Cerrar" at bounding box center [344, 225] width 91 height 28
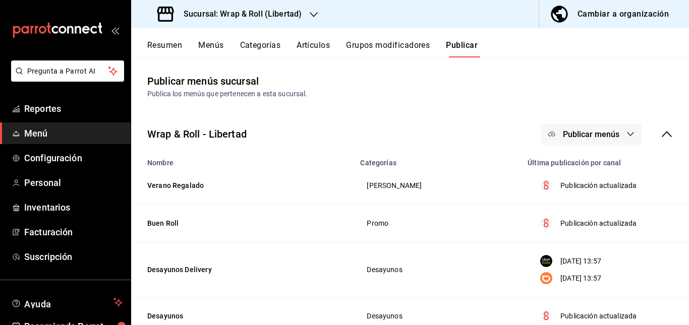
click at [605, 134] on span "Publicar menús" at bounding box center [591, 135] width 56 height 10
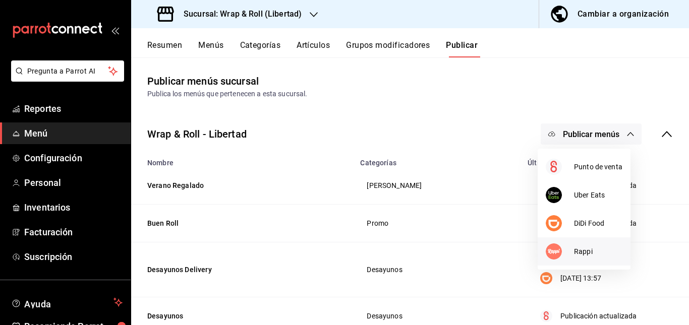
click at [566, 252] on div at bounding box center [559, 252] width 28 height 16
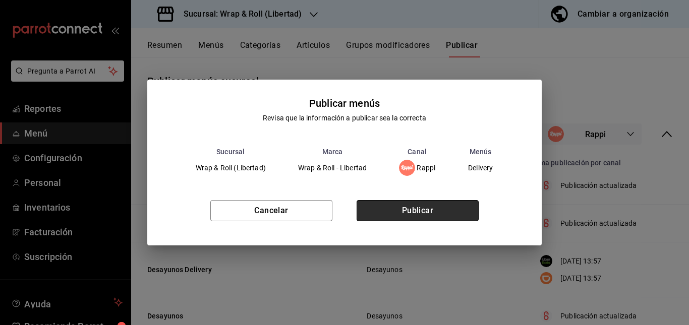
click at [435, 212] on button "Publicar" at bounding box center [417, 210] width 122 height 21
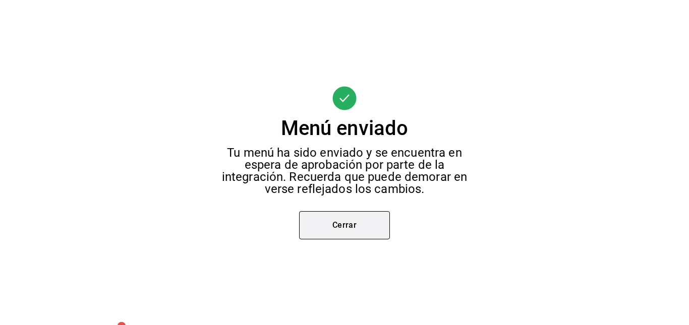
click at [326, 220] on button "Cerrar" at bounding box center [344, 225] width 91 height 28
